Goal: Transaction & Acquisition: Purchase product/service

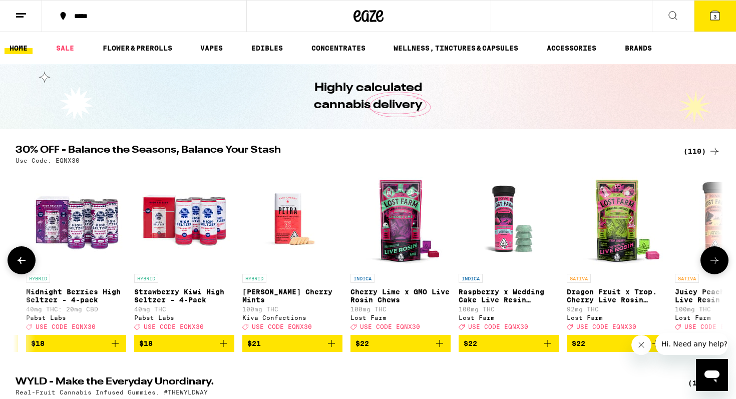
scroll to position [0, 3784]
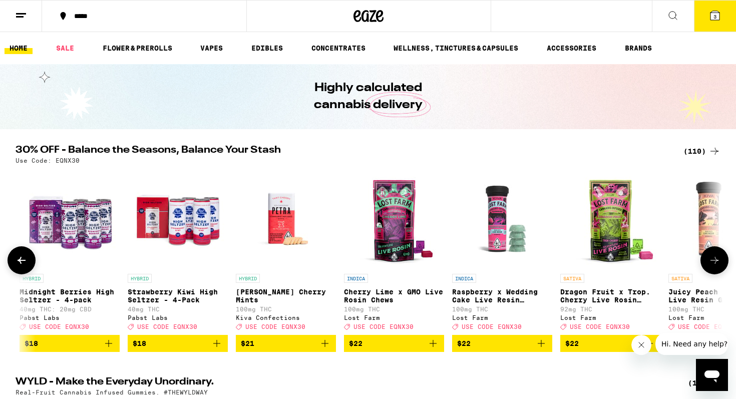
click at [435, 347] on icon "Add to bag" at bounding box center [433, 343] width 7 height 7
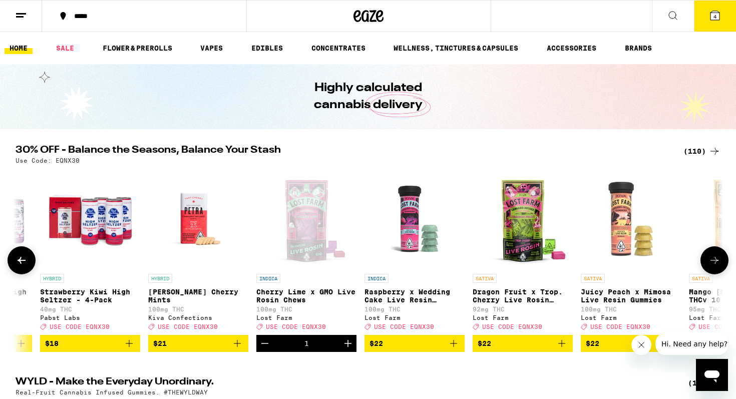
scroll to position [0, 3873]
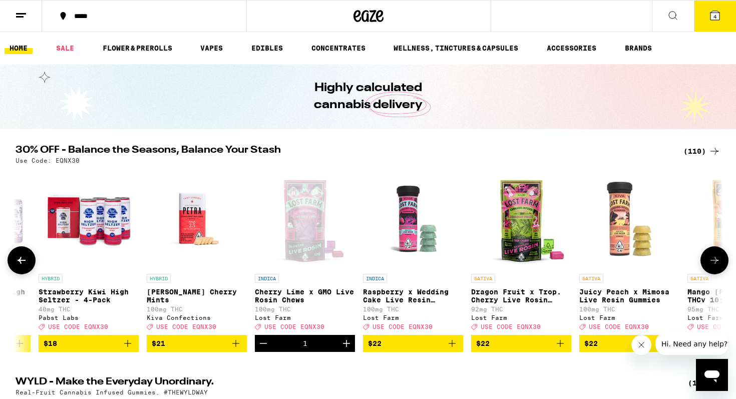
click at [563, 350] on icon "Add to bag" at bounding box center [561, 344] width 12 height 12
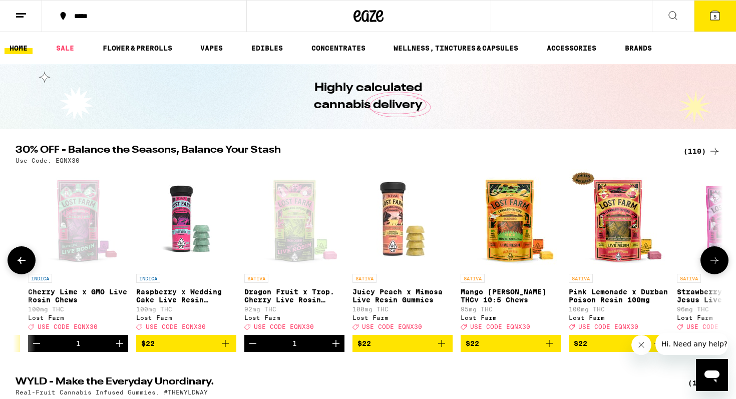
scroll to position [0, 4100]
click at [549, 350] on icon "Add to bag" at bounding box center [550, 344] width 12 height 12
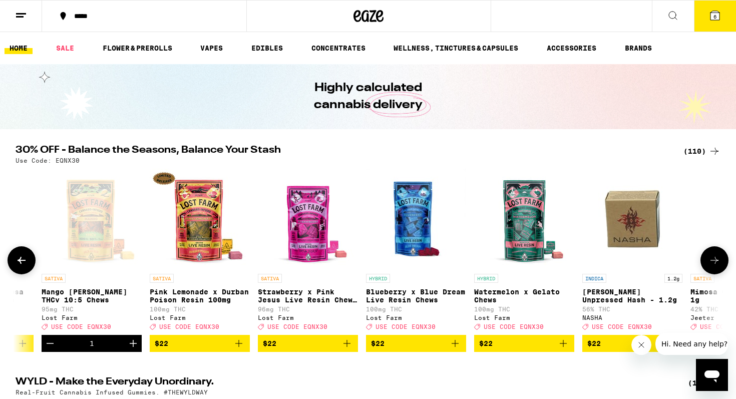
scroll to position [0, 4525]
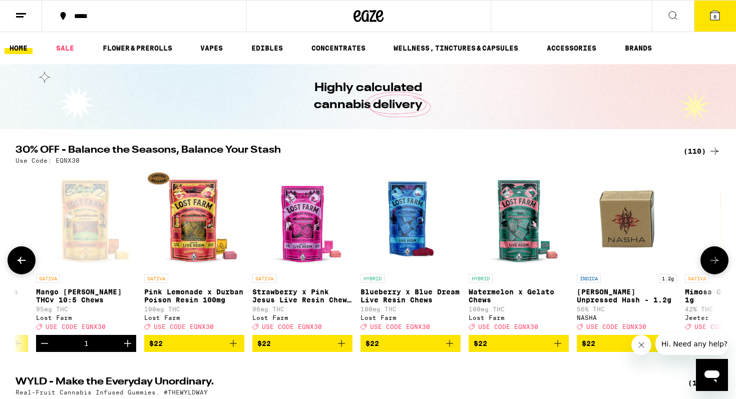
click at [559, 350] on icon "Add to bag" at bounding box center [558, 344] width 12 height 12
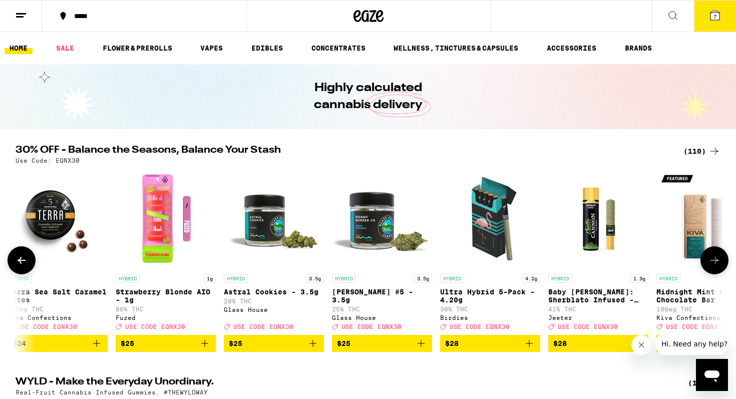
scroll to position [0, 6176]
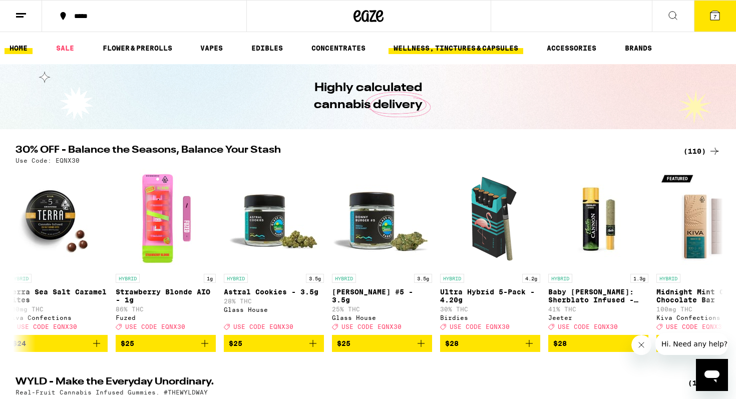
click at [458, 49] on link "WELLNESS, TINCTURES & CAPSULES" at bounding box center [456, 48] width 135 height 12
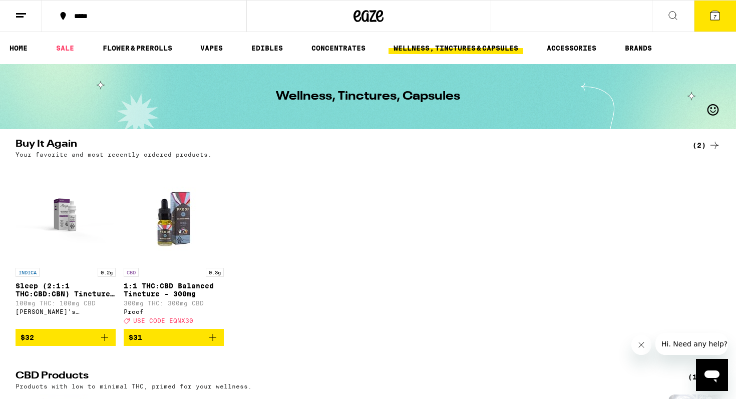
click at [107, 344] on icon "Add to bag" at bounding box center [105, 338] width 12 height 12
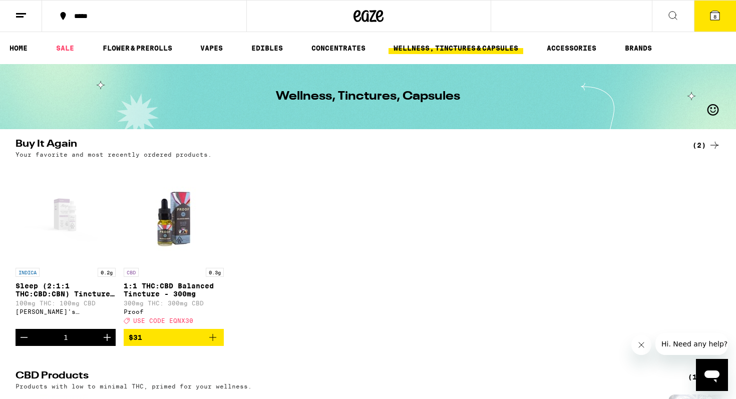
click at [107, 341] on icon "Increment" at bounding box center [107, 337] width 7 height 7
click at [709, 21] on icon at bounding box center [715, 16] width 12 height 12
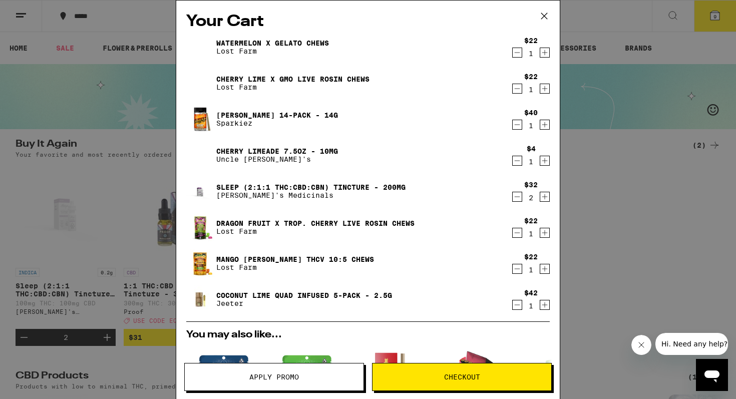
click at [520, 124] on icon "Decrement" at bounding box center [517, 125] width 9 height 12
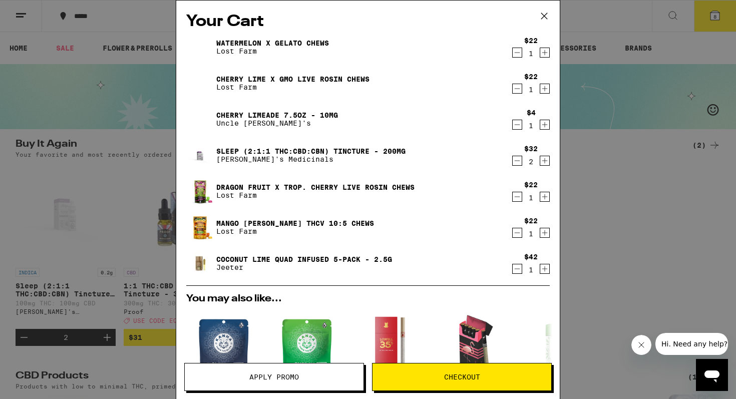
click at [515, 127] on icon "Decrement" at bounding box center [517, 125] width 9 height 12
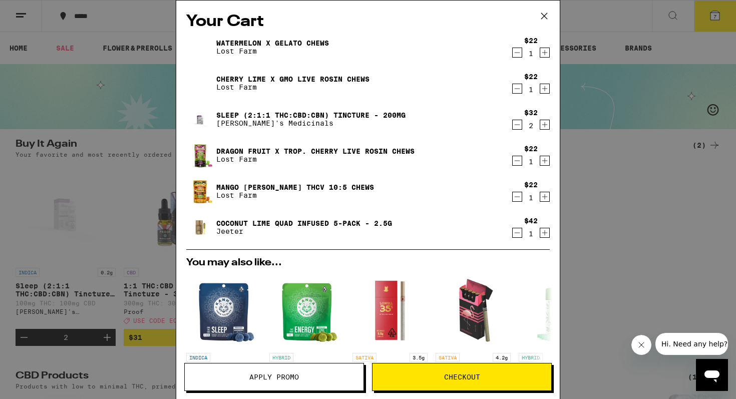
click at [517, 231] on icon "Decrement" at bounding box center [517, 233] width 9 height 12
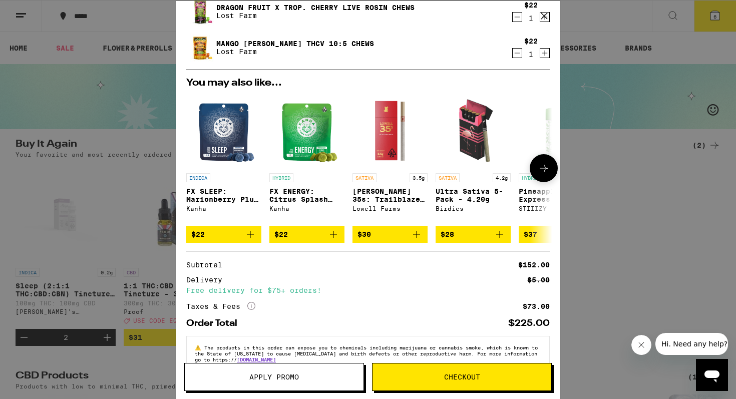
scroll to position [171, 0]
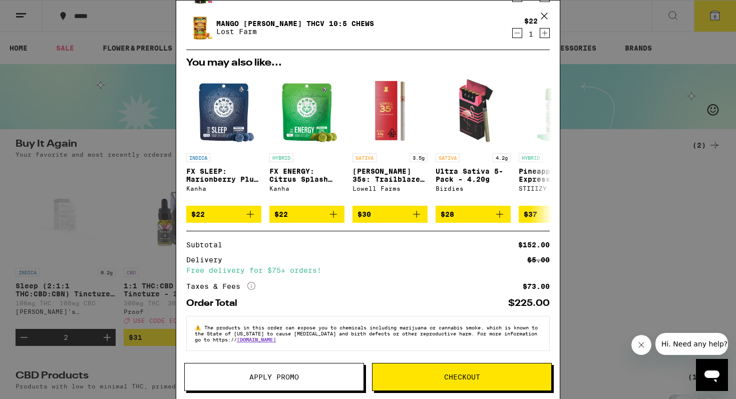
click at [316, 374] on span "Apply Promo" at bounding box center [274, 377] width 179 height 7
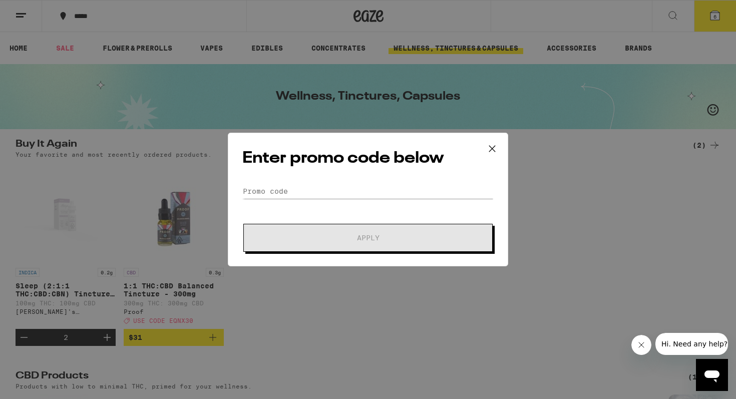
click at [64, 47] on div "Enter promo code below Promo Code Apply" at bounding box center [368, 199] width 736 height 399
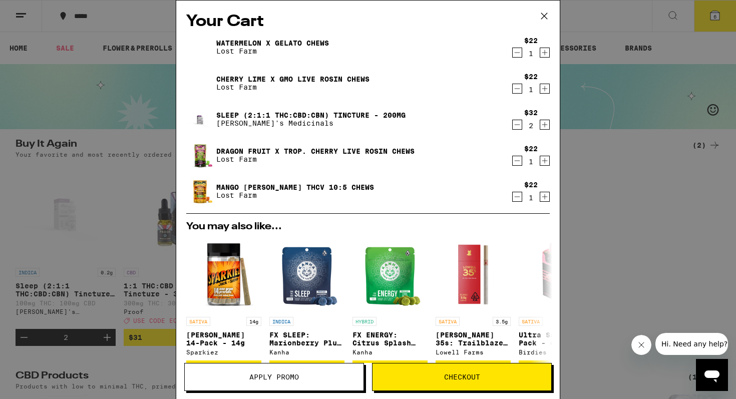
click at [266, 374] on span "Apply Promo" at bounding box center [275, 377] width 50 height 7
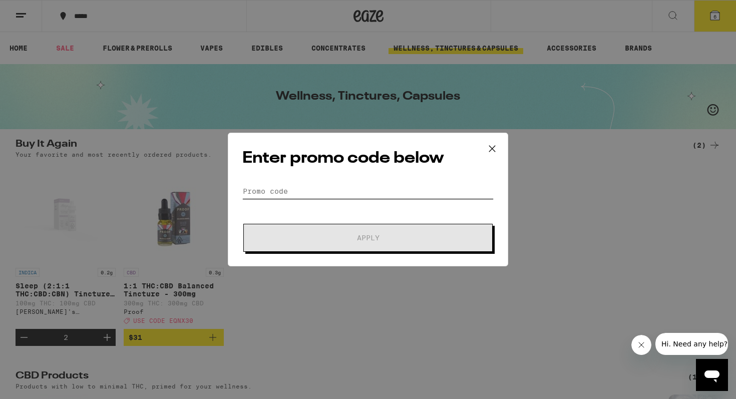
click at [281, 190] on input "Promo Code" at bounding box center [368, 191] width 252 height 15
paste input "EQNX30"
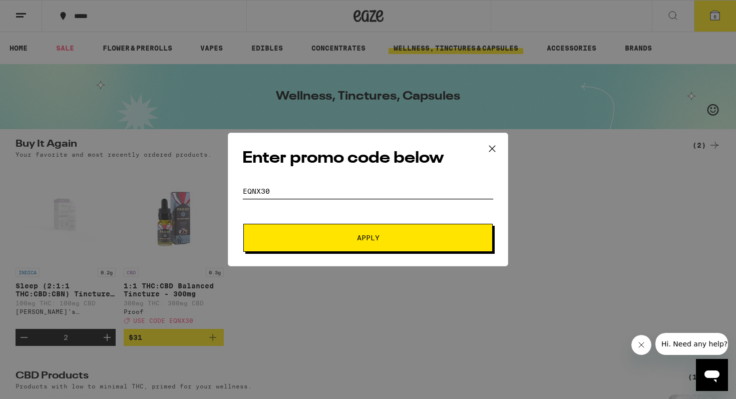
type input "EQNX30"
click at [340, 237] on span "Apply" at bounding box center [368, 237] width 180 height 7
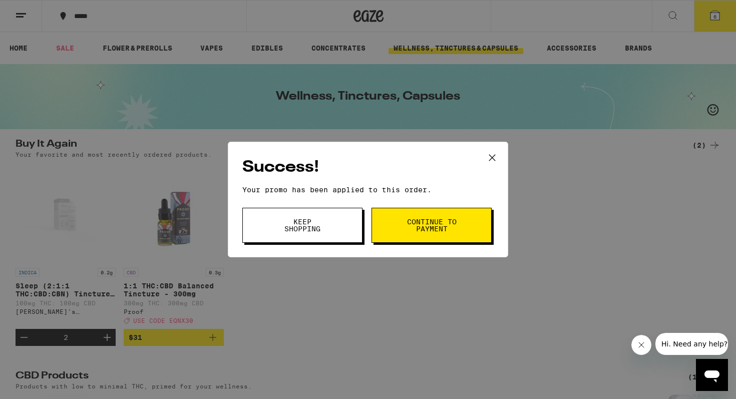
click at [431, 216] on button "Continue to payment" at bounding box center [432, 225] width 120 height 35
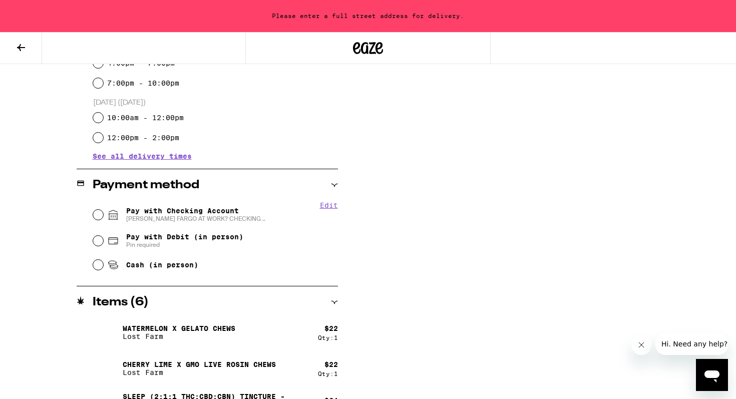
scroll to position [329, 0]
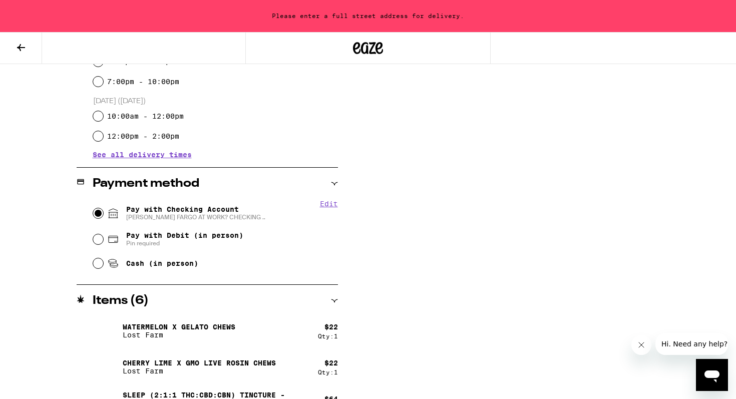
click at [97, 215] on input "Pay with Checking Account WELLS FARGO AT WORK? CHECKING .." at bounding box center [98, 213] width 10 height 10
radio input "true"
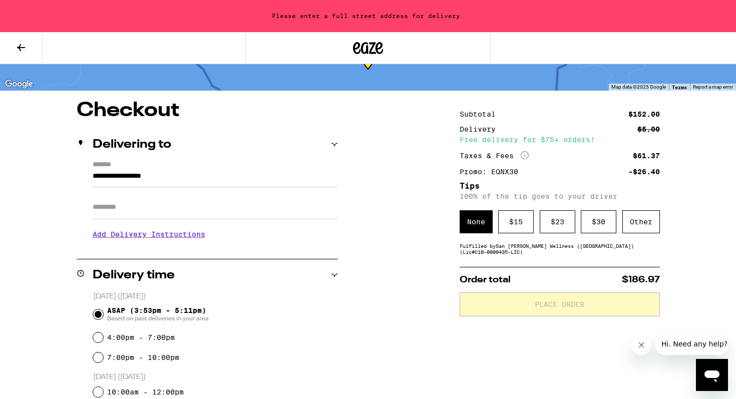
scroll to position [0, 0]
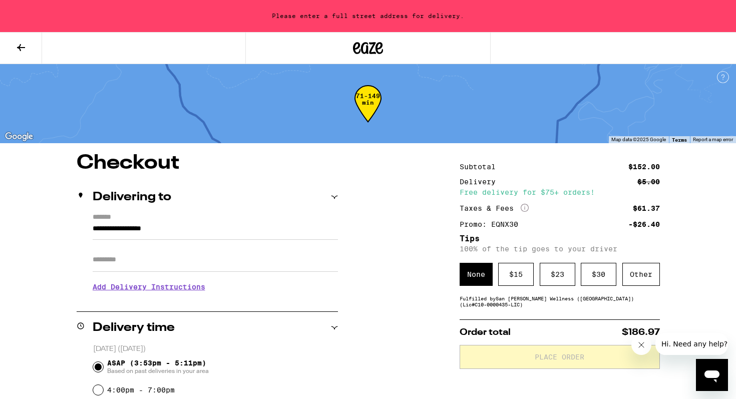
click at [14, 46] on button at bounding box center [21, 49] width 42 height 32
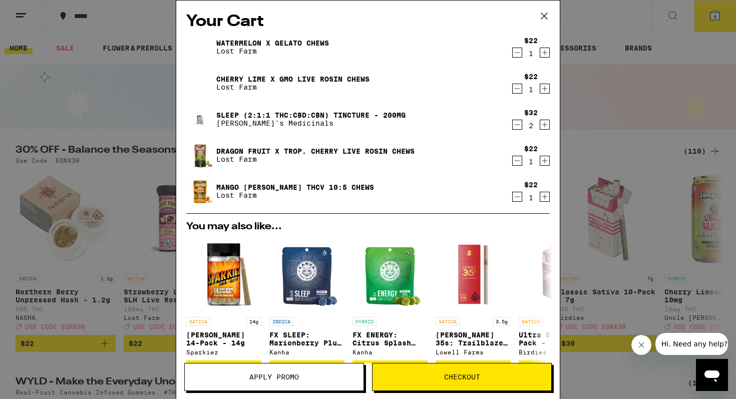
click at [520, 55] on icon "Decrement" at bounding box center [517, 53] width 9 height 12
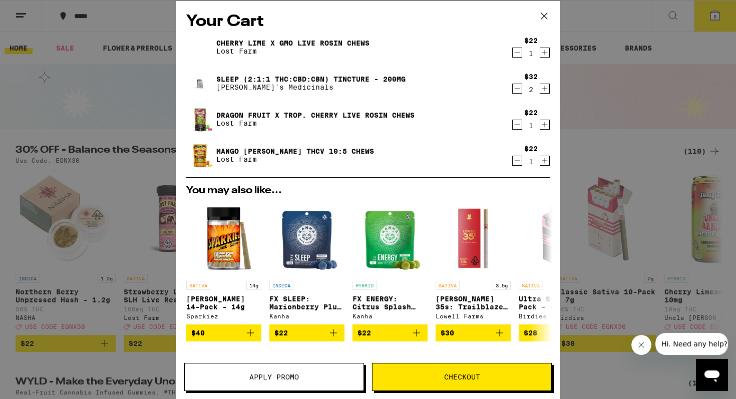
click at [518, 57] on icon "Decrement" at bounding box center [517, 53] width 9 height 12
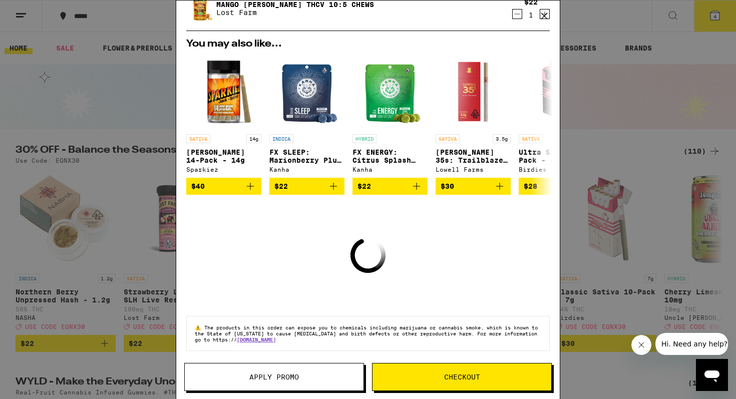
scroll to position [104, 0]
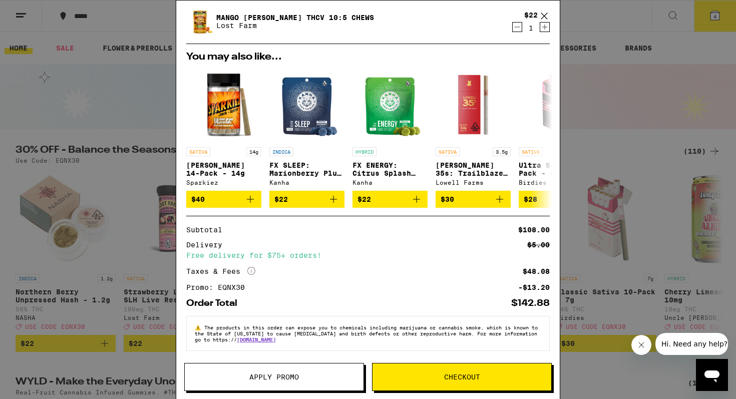
click at [421, 379] on span "Checkout" at bounding box center [462, 377] width 179 height 7
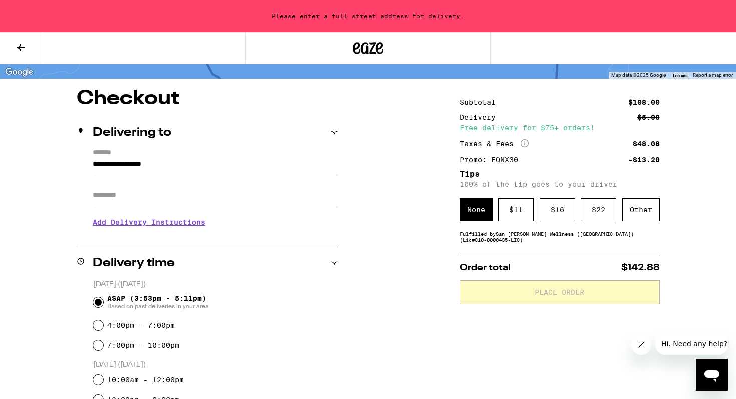
scroll to position [68, 0]
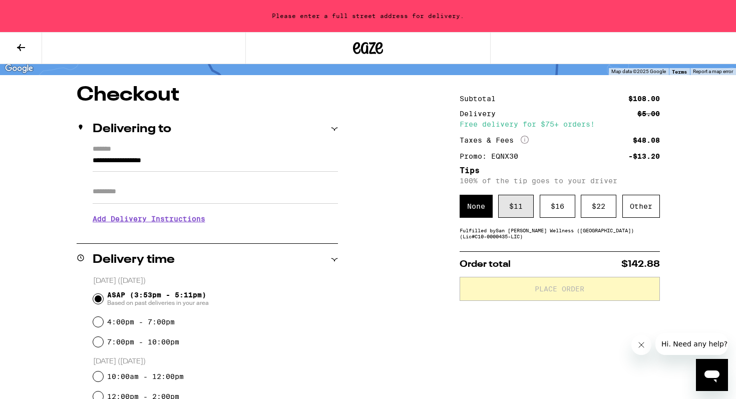
click at [518, 209] on div "$ 11" at bounding box center [517, 206] width 36 height 23
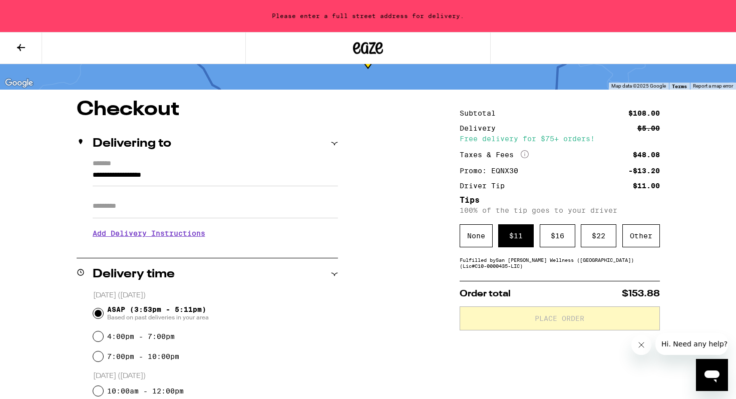
scroll to position [43, 0]
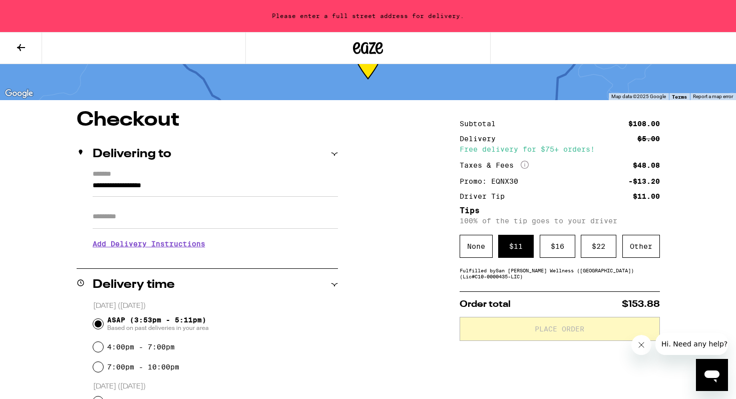
click at [139, 186] on input "**********" at bounding box center [215, 188] width 245 height 17
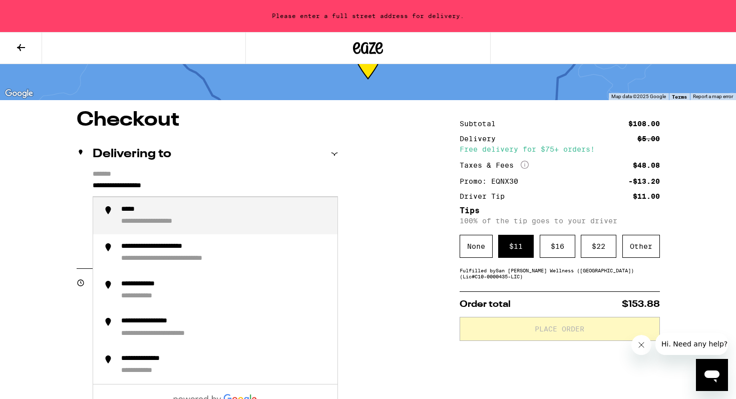
click at [139, 186] on input "**********" at bounding box center [215, 188] width 245 height 17
click at [94, 187] on input "**********" at bounding box center [215, 188] width 245 height 17
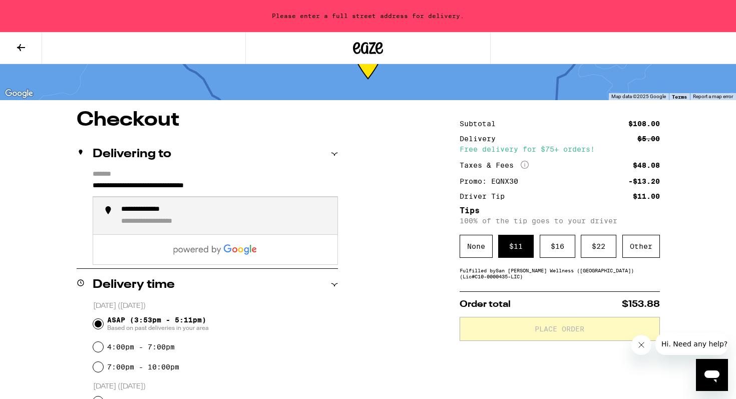
click at [154, 220] on div "**********" at bounding box center [166, 222] width 91 height 10
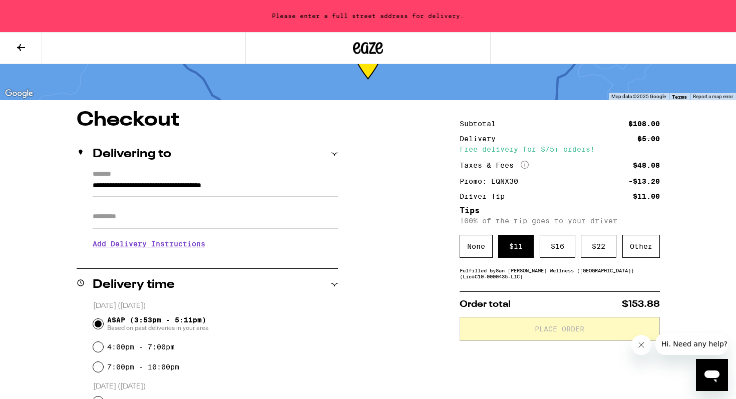
type input "**********"
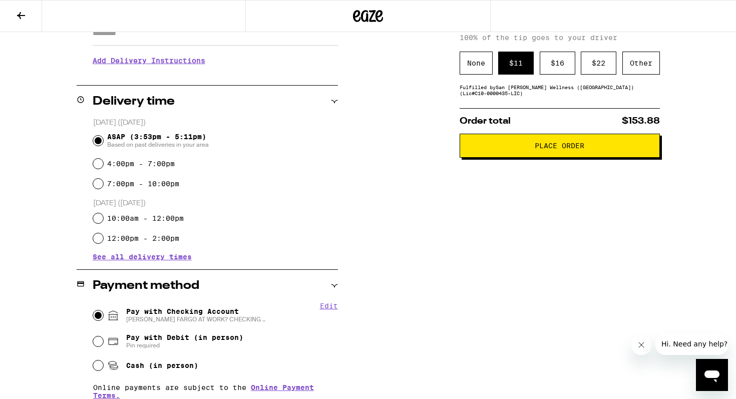
scroll to position [193, 0]
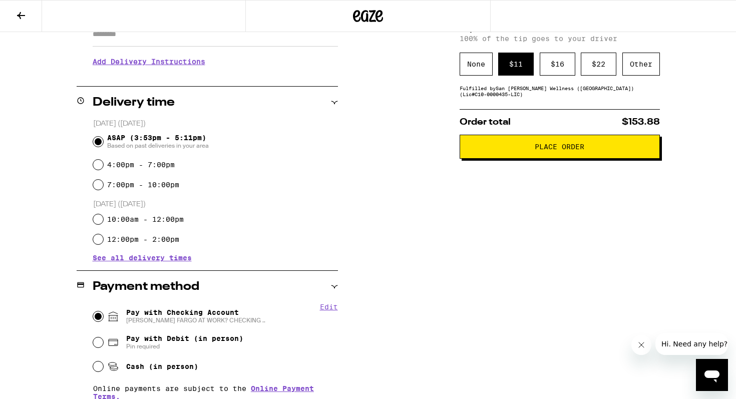
click at [544, 150] on span "Place Order" at bounding box center [560, 146] width 50 height 7
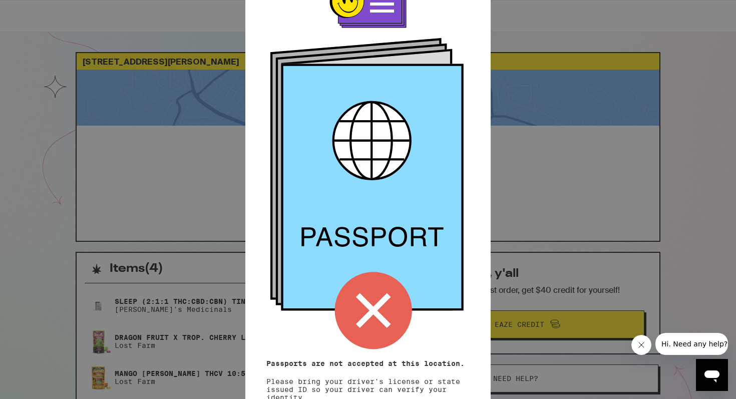
scroll to position [79, 0]
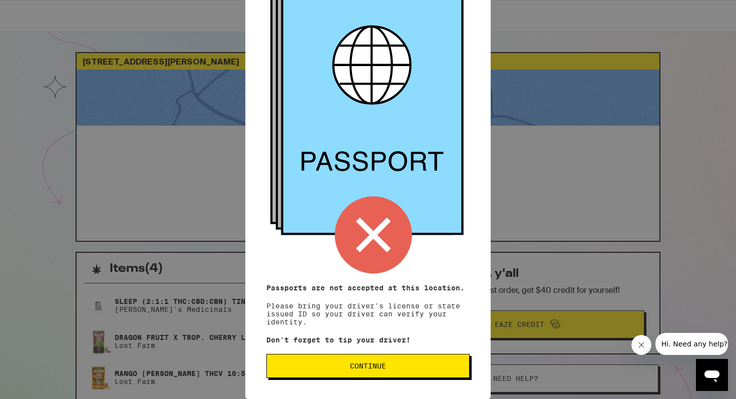
click at [375, 365] on span "Continue" at bounding box center [368, 366] width 36 height 7
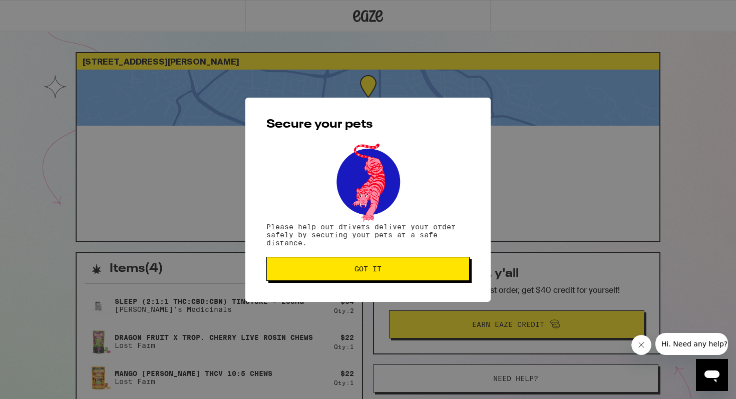
click at [373, 271] on span "Got it" at bounding box center [368, 269] width 27 height 7
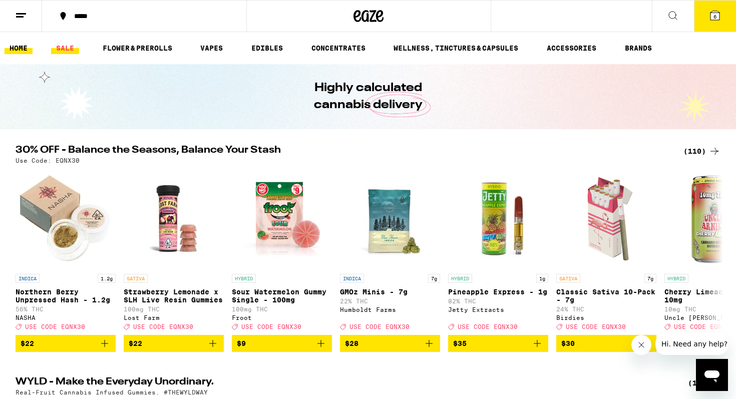
click at [63, 44] on link "SALE" at bounding box center [65, 48] width 28 height 12
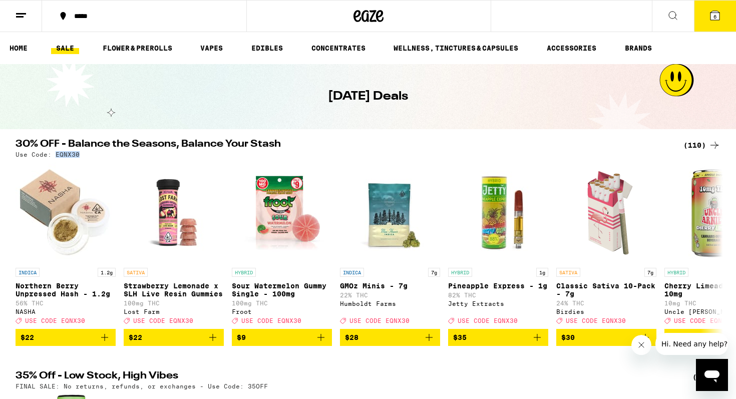
drag, startPoint x: 78, startPoint y: 156, endPoint x: 56, endPoint y: 155, distance: 22.1
click at [56, 155] on div "Use Code: EQNX30" at bounding box center [368, 154] width 705 height 7
copy p "EQNX30"
